Goal: Task Accomplishment & Management: Complete application form

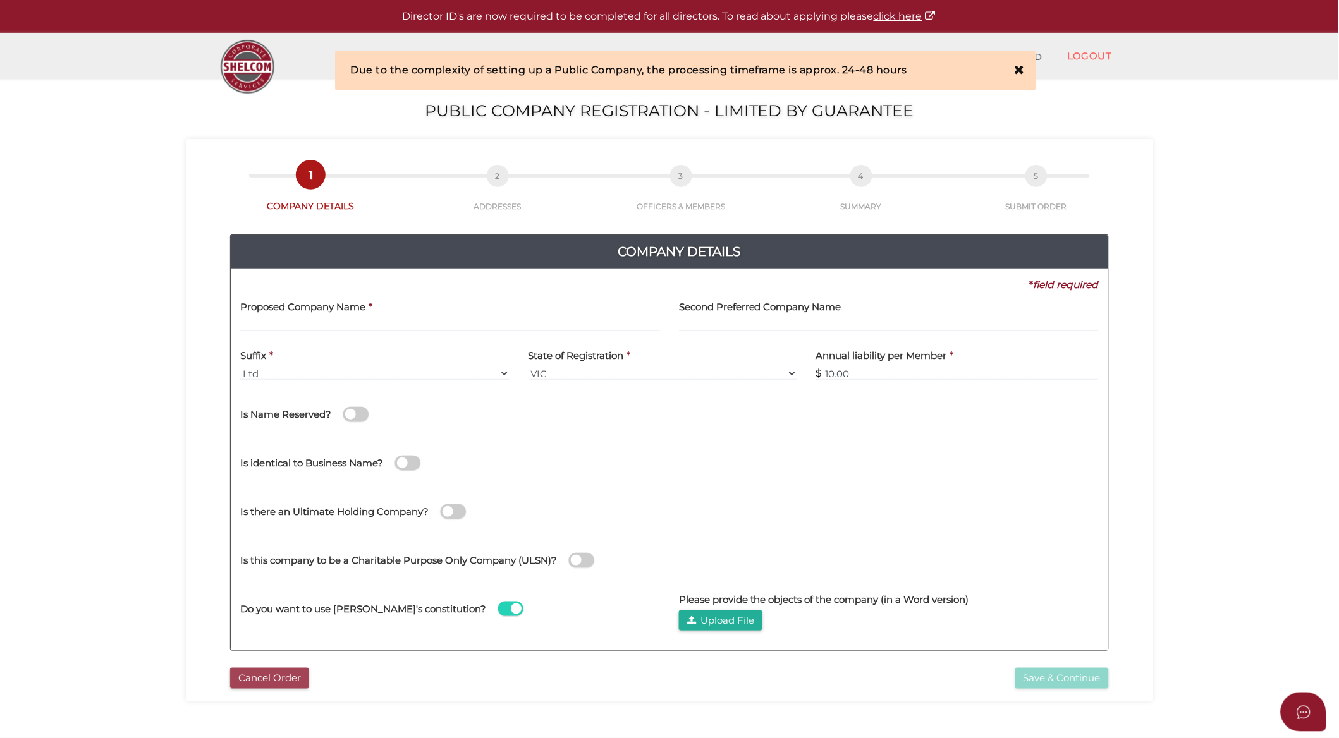
click at [271, 676] on button "Cancel Order" at bounding box center [269, 678] width 79 height 21
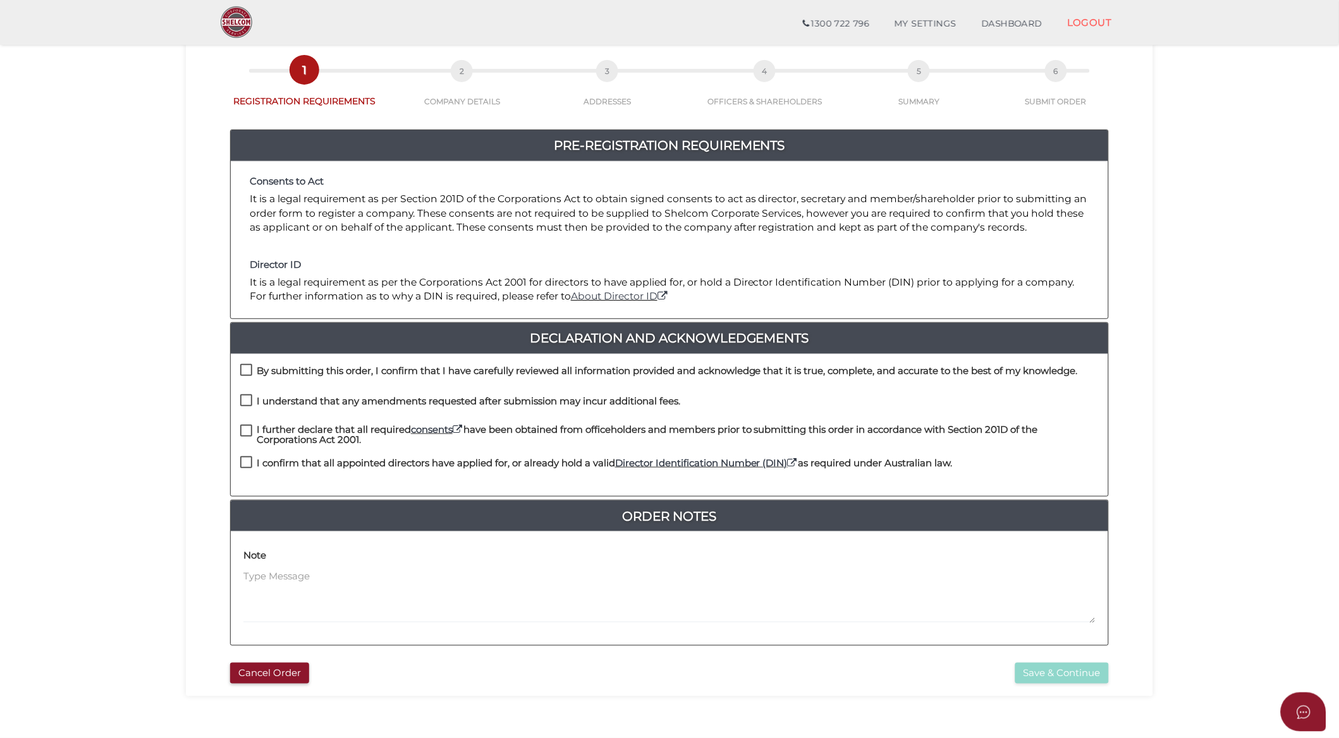
scroll to position [129, 0]
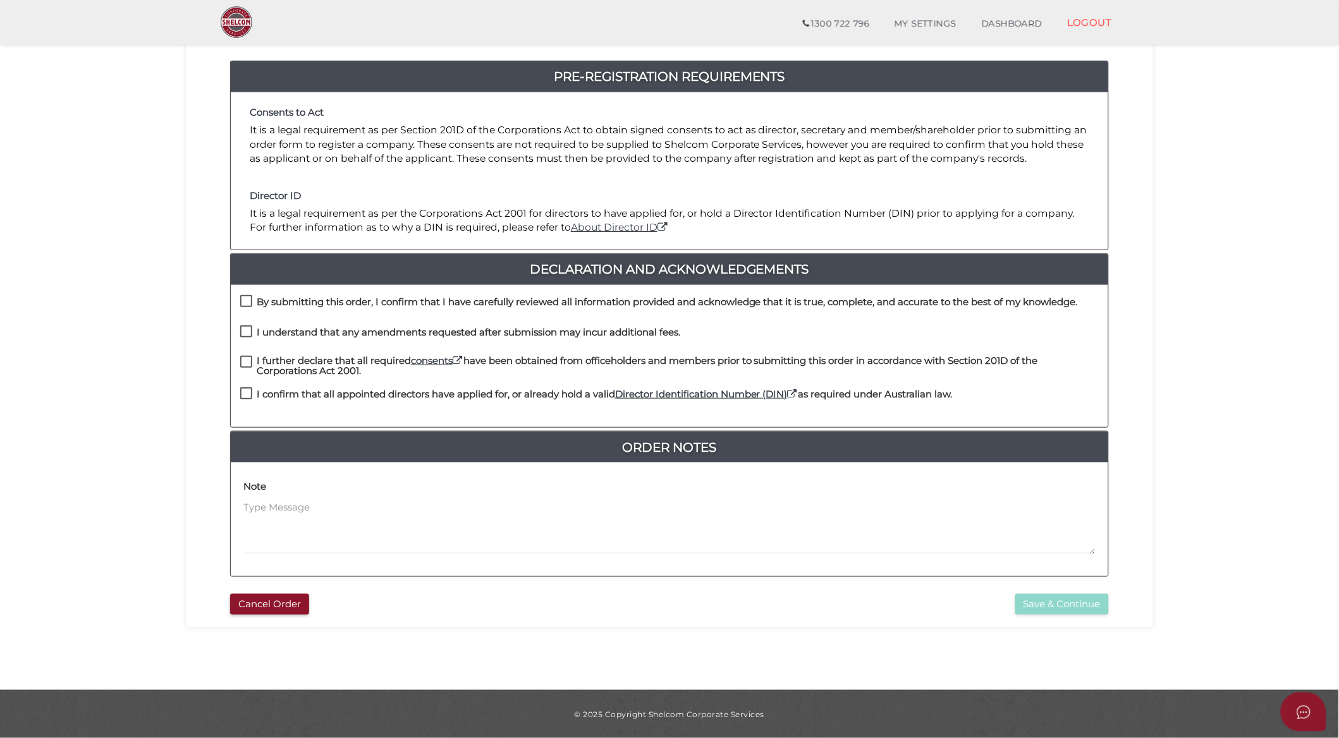
click at [250, 299] on label "By submitting this order, I confirm that I have carefully reviewed all informat…" at bounding box center [659, 305] width 838 height 16
checkbox input "true"
click at [248, 329] on label "I understand that any amendments requested after submission may incur additiona…" at bounding box center [460, 335] width 440 height 16
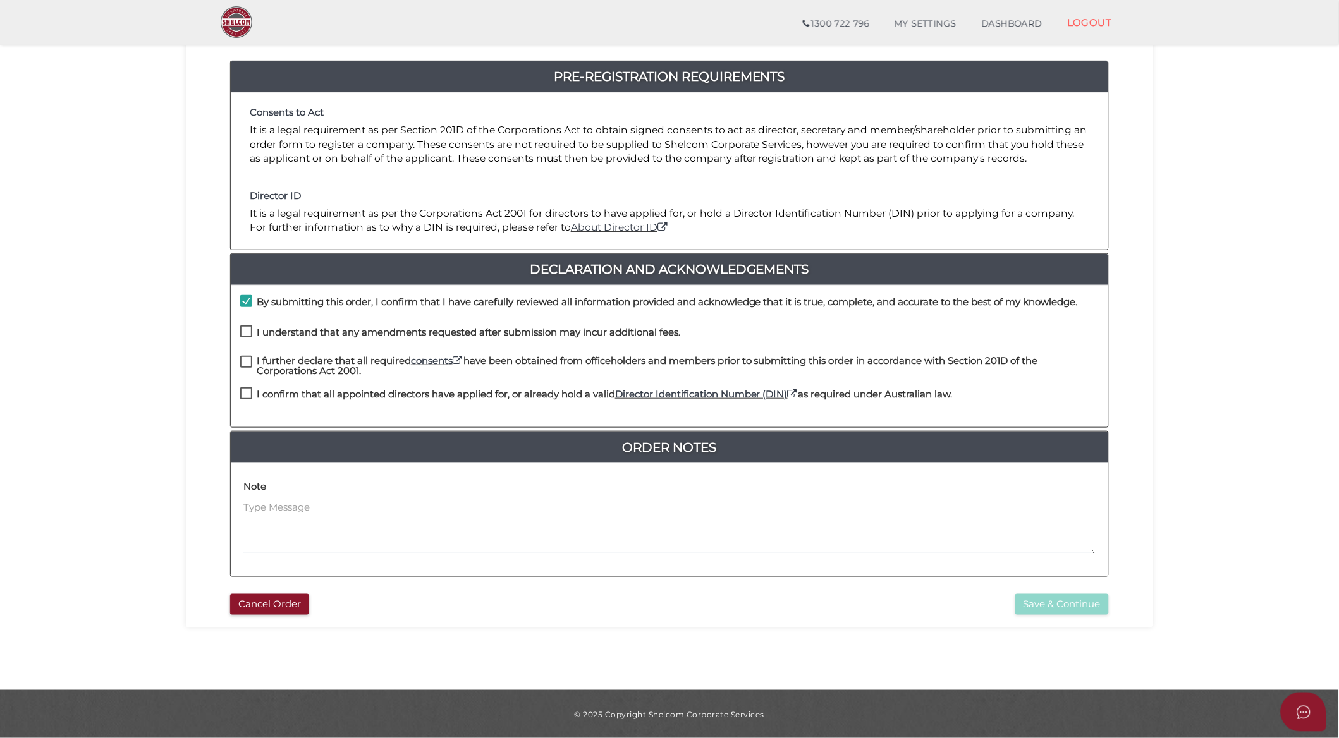
checkbox input "true"
click at [247, 360] on label "I further declare that all required consents have been obtained from officehold…" at bounding box center [669, 364] width 858 height 16
checkbox input "true"
click at [247, 390] on label "I confirm that all appointed directors have applied for, or already hold a vali…" at bounding box center [596, 397] width 712 height 16
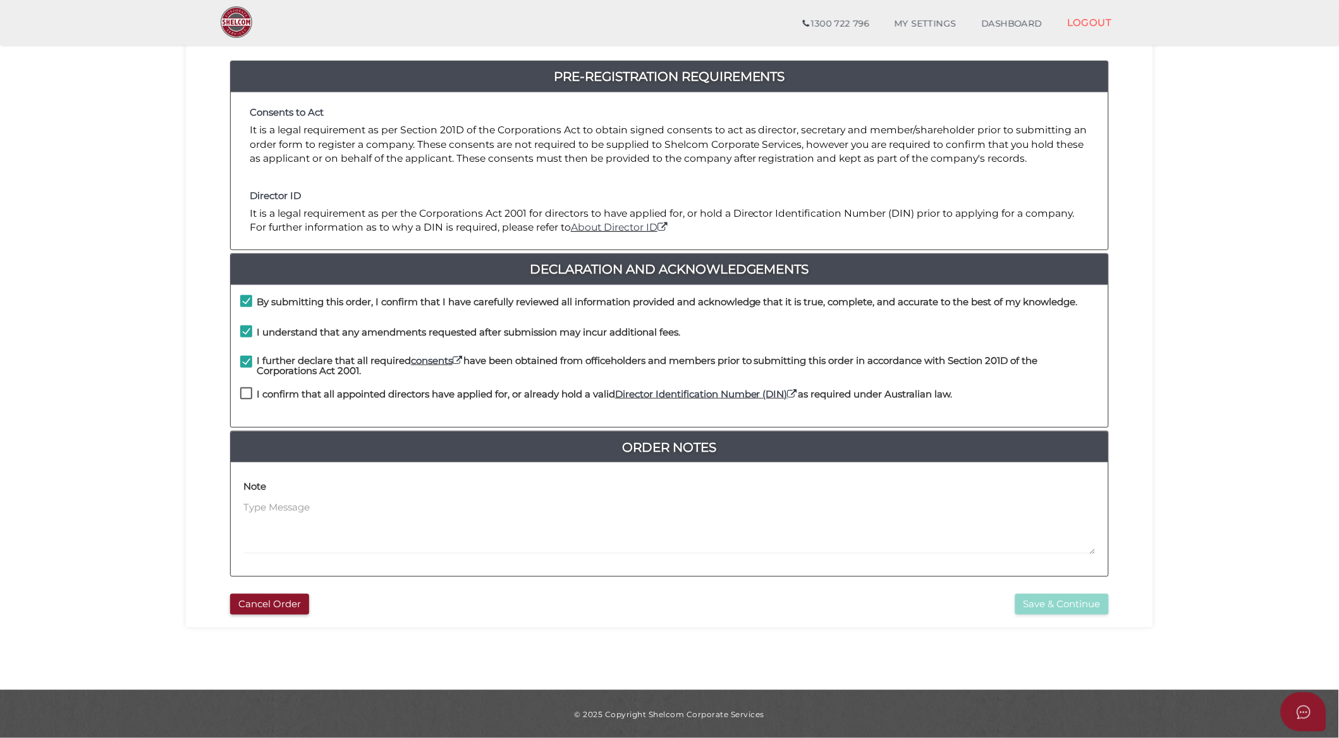
checkbox input "true"
click at [1026, 607] on button "Save & Continue" at bounding box center [1062, 604] width 94 height 21
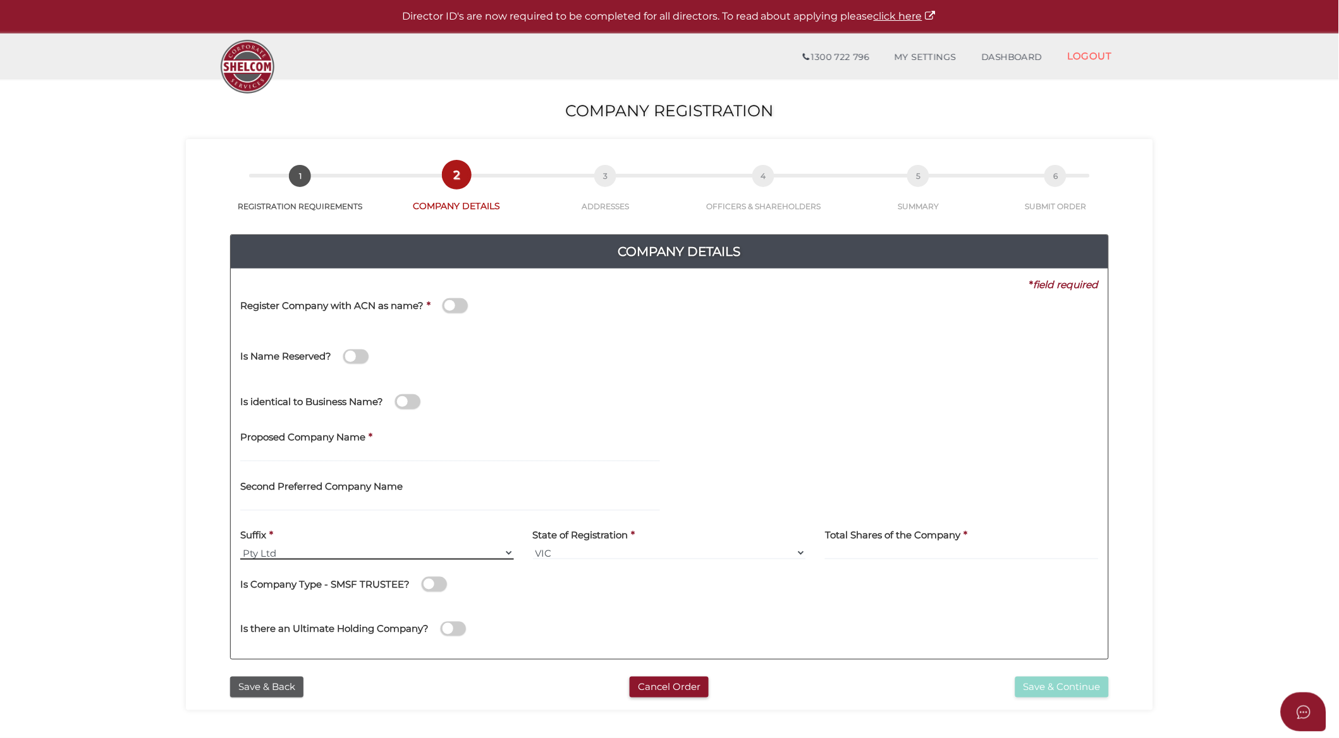
click at [415, 554] on select "Pty Ltd Pty Ltd Pty. Ltd. Pty Limited Proprietary Limited Proprietary Ltd" at bounding box center [377, 553] width 274 height 14
click at [96, 497] on section "Company Registration 0dd005314af0edda28fa9204983b98e9 1 REGISTRATION REQUIREMEN…" at bounding box center [669, 471] width 1339 height 786
click at [1014, 51] on link "DASHBOARD" at bounding box center [1012, 57] width 86 height 25
